Goal: Check status: Check status

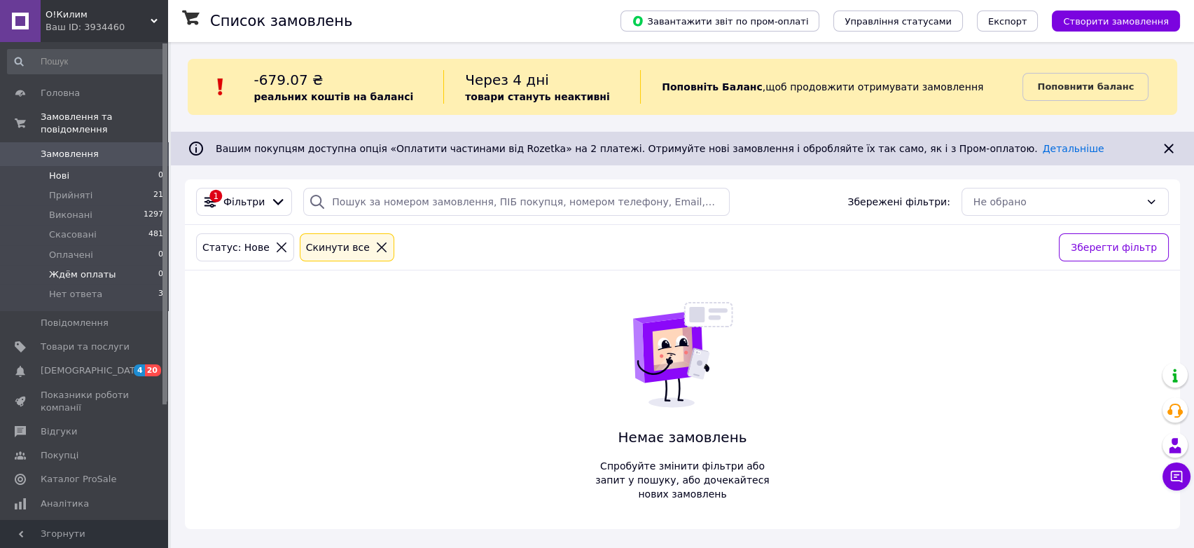
click at [85, 268] on span "Ждём оплаты" at bounding box center [82, 274] width 67 height 13
click at [81, 249] on span "Оплачені" at bounding box center [71, 255] width 44 height 13
click at [79, 230] on li "Скасовані 481" at bounding box center [86, 235] width 172 height 20
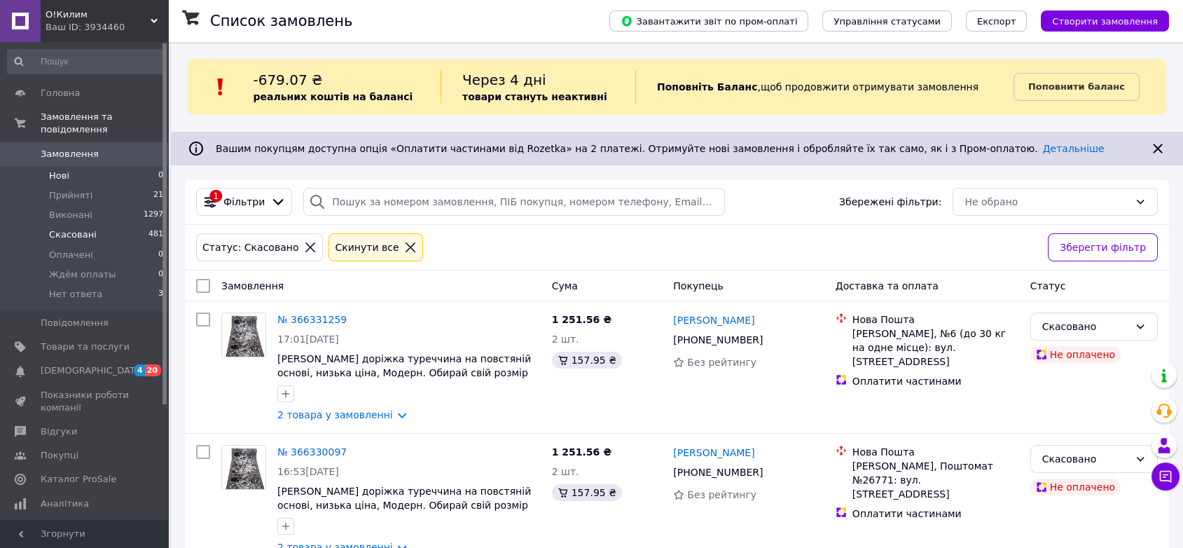
click at [76, 168] on li "Нові 0" at bounding box center [86, 176] width 172 height 20
